Goal: Register for event/course

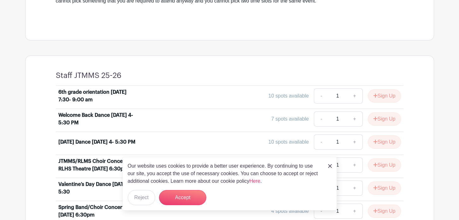
scroll to position [229, 0]
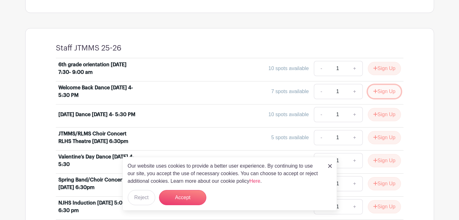
click at [389, 88] on button "Sign Up" at bounding box center [384, 91] width 33 height 13
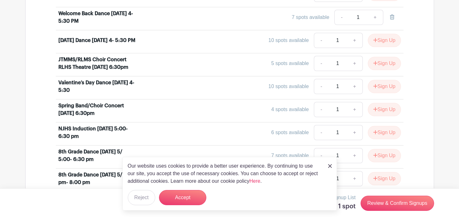
scroll to position [303, 0]
click at [383, 132] on button "Sign Up" at bounding box center [384, 132] width 33 height 13
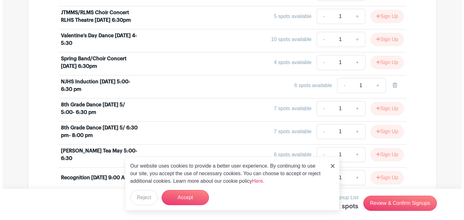
scroll to position [375, 0]
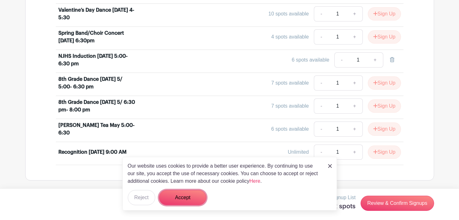
click at [187, 201] on button "Accept" at bounding box center [182, 197] width 47 height 15
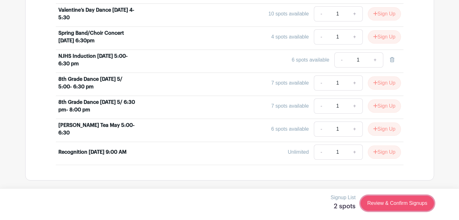
click at [404, 206] on link "Review & Confirm Signups" at bounding box center [397, 203] width 73 height 15
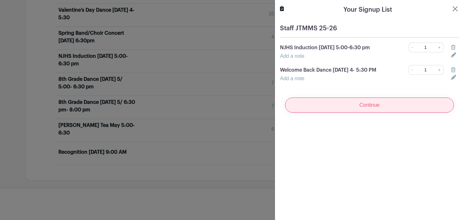
click at [372, 108] on input "Continue" at bounding box center [369, 105] width 169 height 15
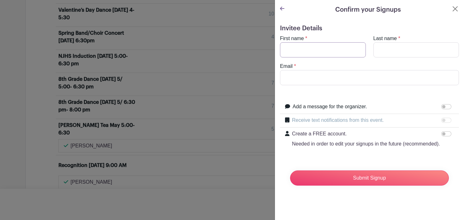
scroll to position [389, 0]
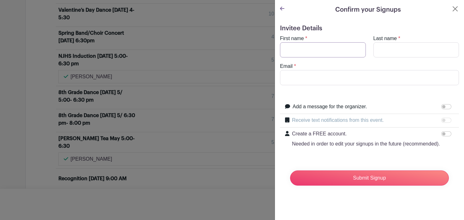
click at [320, 54] on input "First name" at bounding box center [323, 49] width 86 height 15
type input "[PERSON_NAME]"
type input "Emary"
click at [349, 75] on input "Email" at bounding box center [369, 77] width 179 height 15
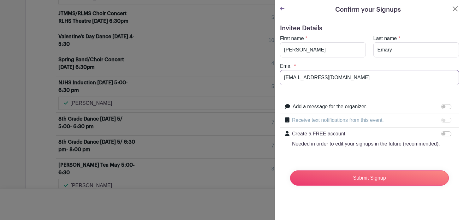
scroll to position [442, 0]
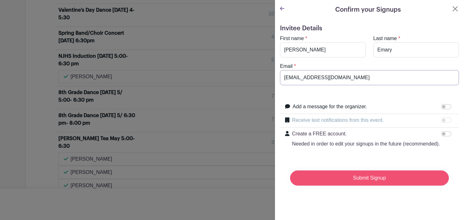
type input "[EMAIL_ADDRESS][DOMAIN_NAME]"
click at [388, 186] on input "Submit Signup" at bounding box center [369, 178] width 159 height 15
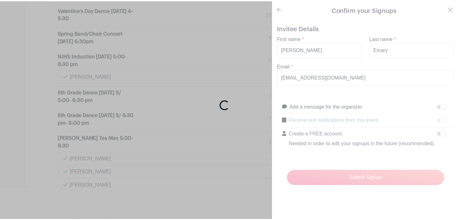
scroll to position [455, 0]
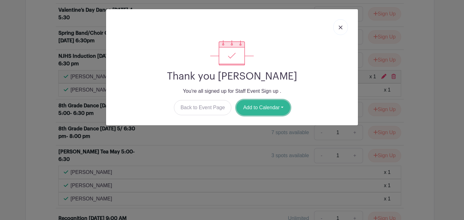
click at [276, 107] on button "Add to Calendar" at bounding box center [264, 107] width 54 height 15
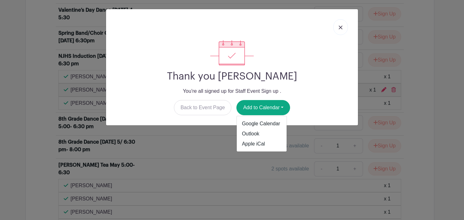
click at [450, 144] on div "Thank you [PERSON_NAME] You're all signed up for Staff Event Sign up . Back to …" at bounding box center [232, 110] width 464 height 220
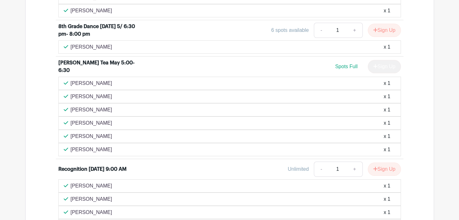
scroll to position [982, 0]
